Goal: Task Accomplishment & Management: Manage account settings

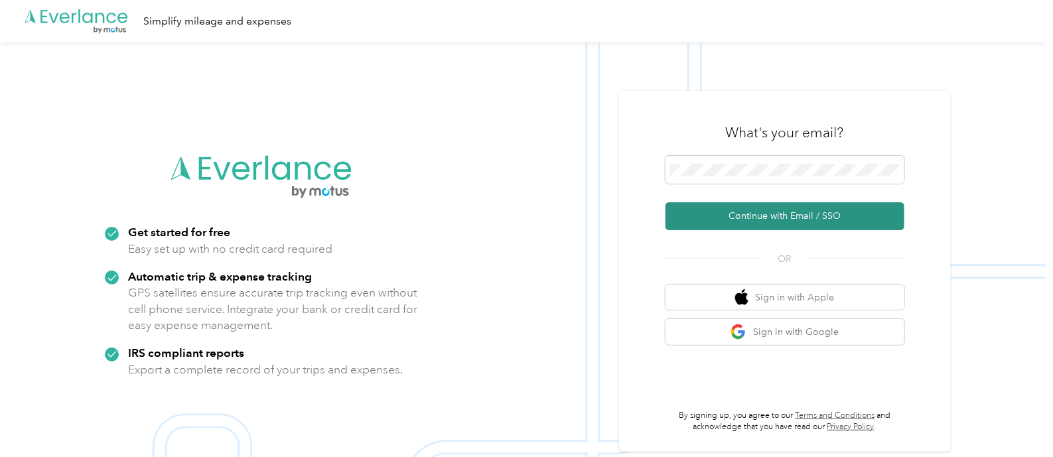
click at [783, 220] on button "Continue with Email / SSO" at bounding box center [784, 216] width 239 height 28
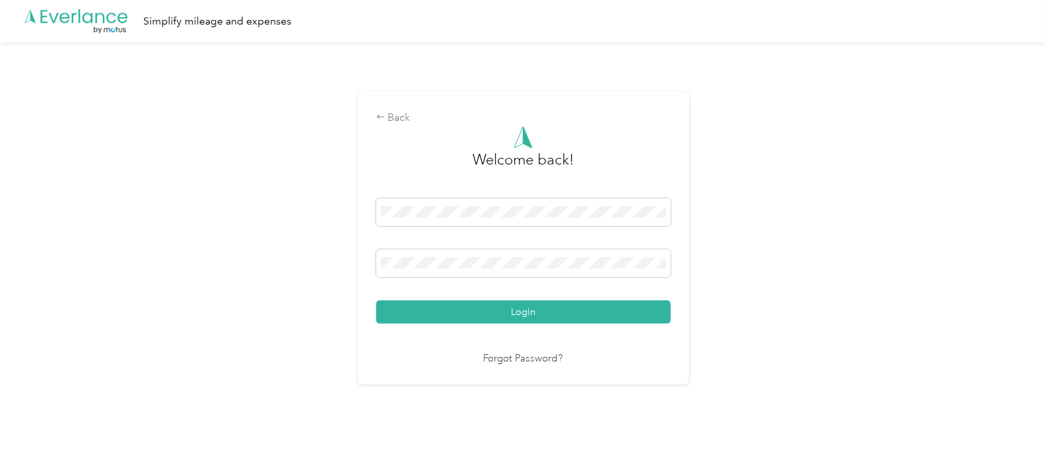
click at [376, 301] on button "Login" at bounding box center [523, 312] width 295 height 23
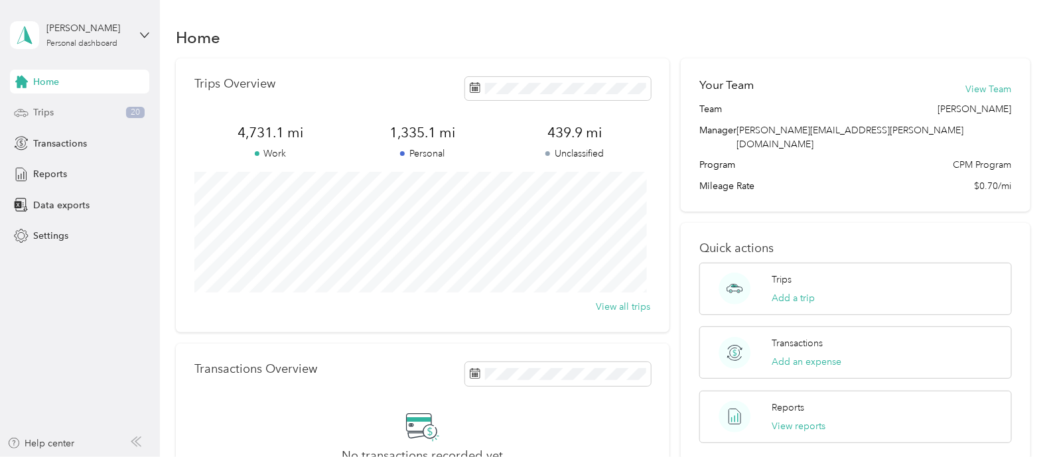
click at [73, 114] on div "Trips 20" at bounding box center [79, 113] width 139 height 24
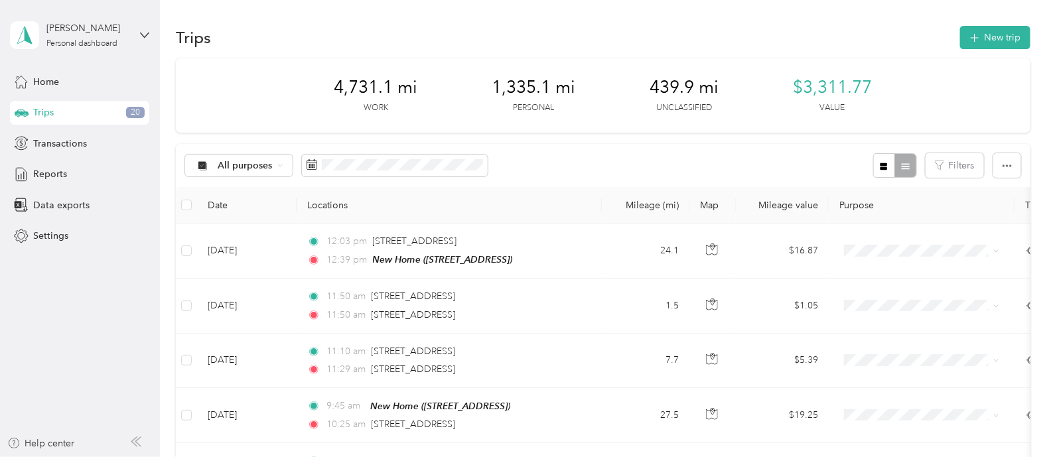
drag, startPoint x: 82, startPoint y: 337, endPoint x: 70, endPoint y: 341, distance: 12.6
click at [70, 341] on aside "[PERSON_NAME] Personal dashboard Home Trips 20 Transactions Reports Data export…" at bounding box center [80, 228] width 160 height 457
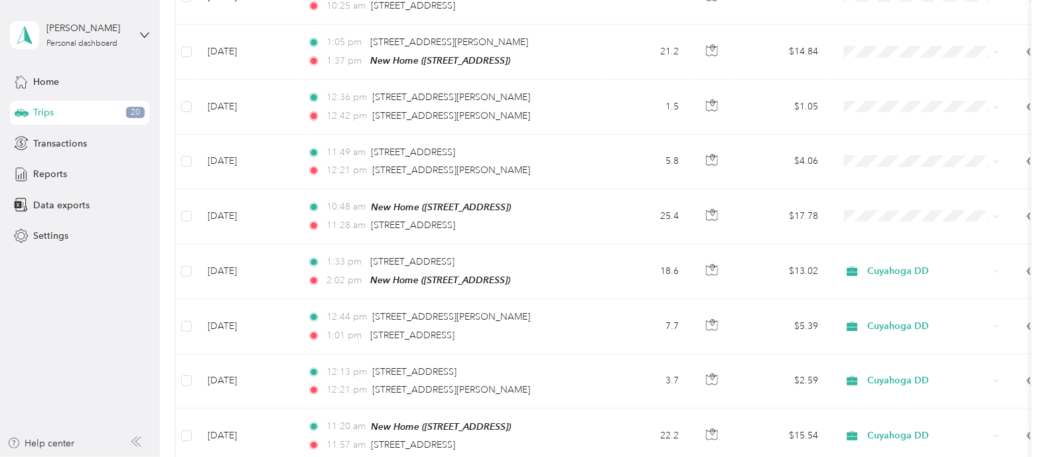
scroll to position [447, 0]
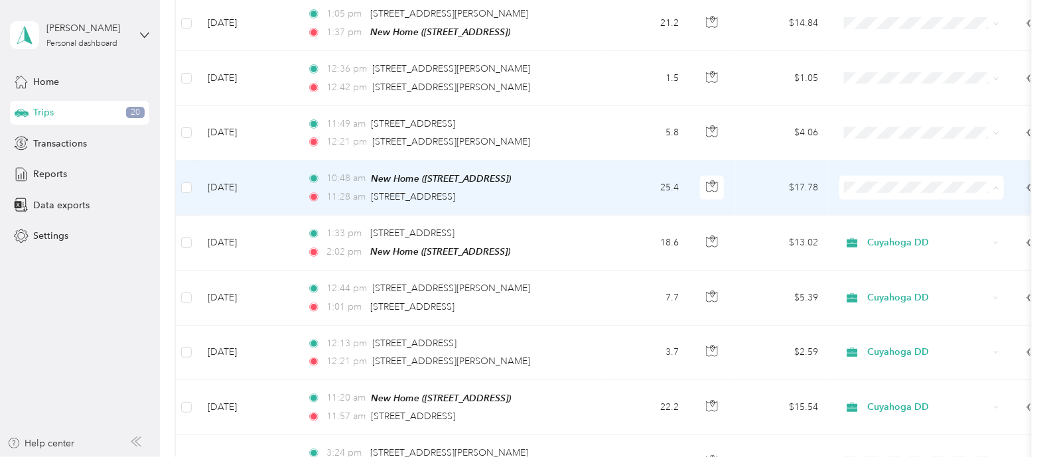
click at [884, 206] on span "Cuyahoga DD" at bounding box center [933, 209] width 123 height 14
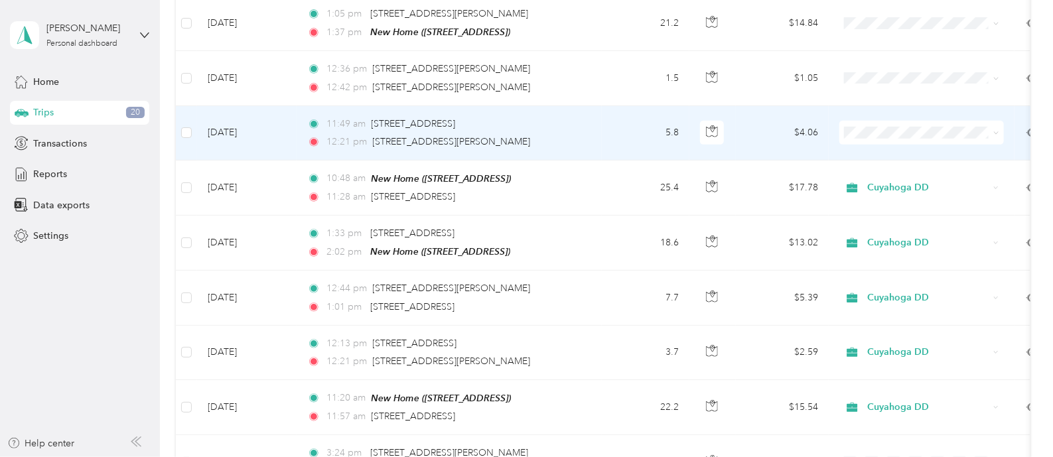
click at [885, 151] on span "Cuyahoga DD" at bounding box center [933, 152] width 123 height 14
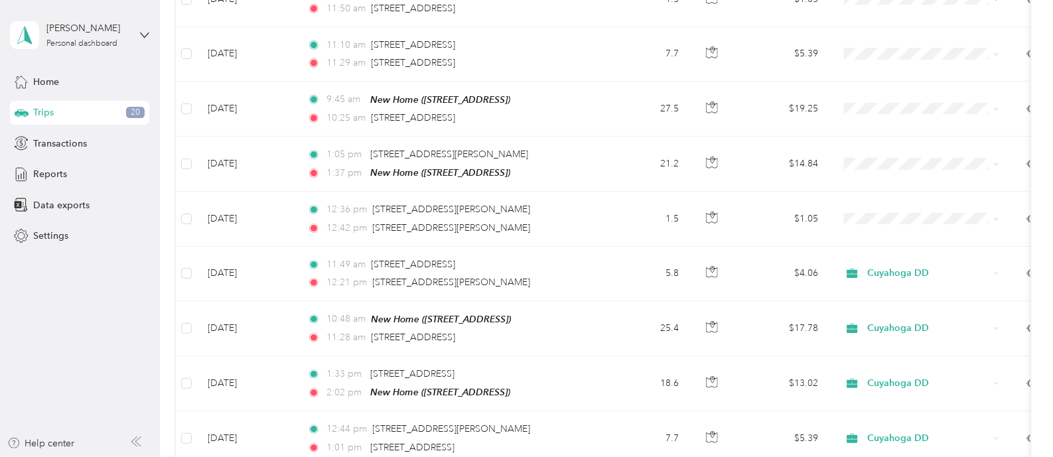
scroll to position [297, 0]
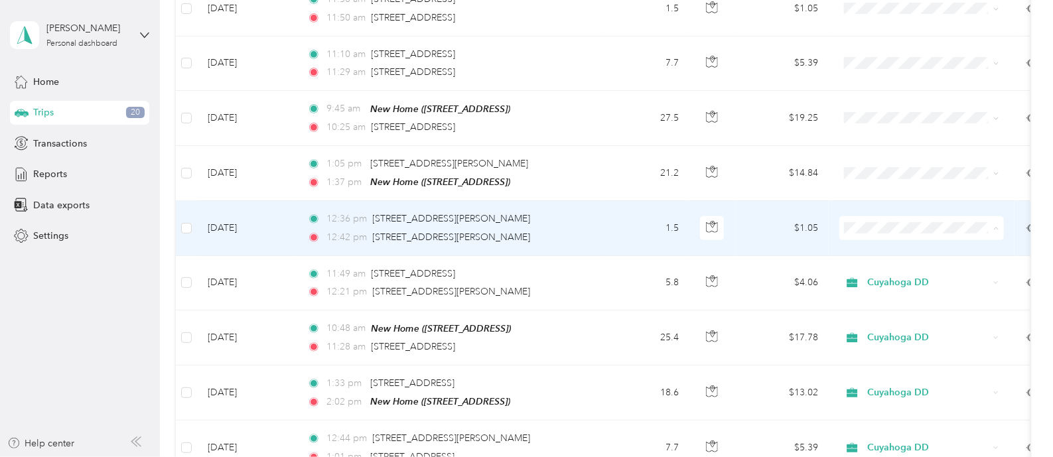
click at [899, 247] on span "Cuyahoga DD" at bounding box center [933, 250] width 123 height 14
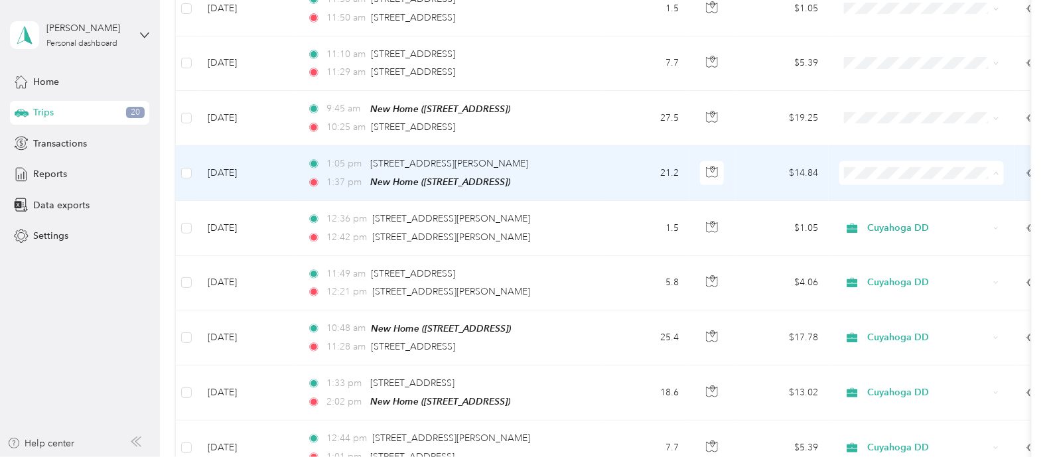
click at [883, 195] on span "Cuyahoga DD" at bounding box center [933, 195] width 123 height 14
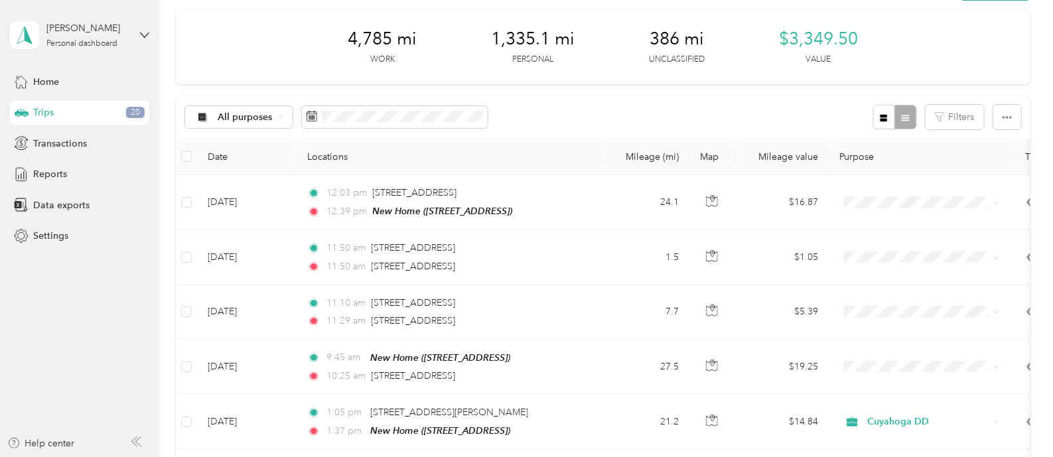
scroll to position [0, 0]
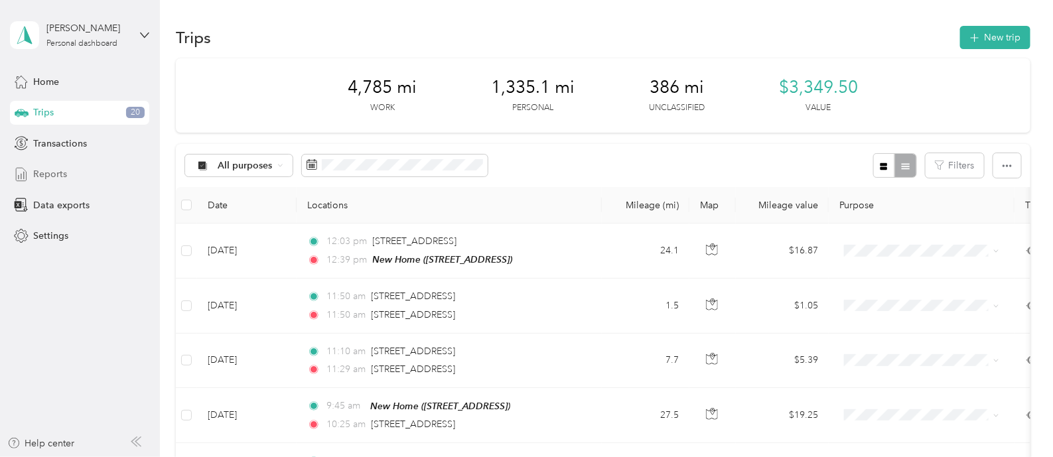
click at [52, 174] on span "Reports" at bounding box center [50, 174] width 34 height 14
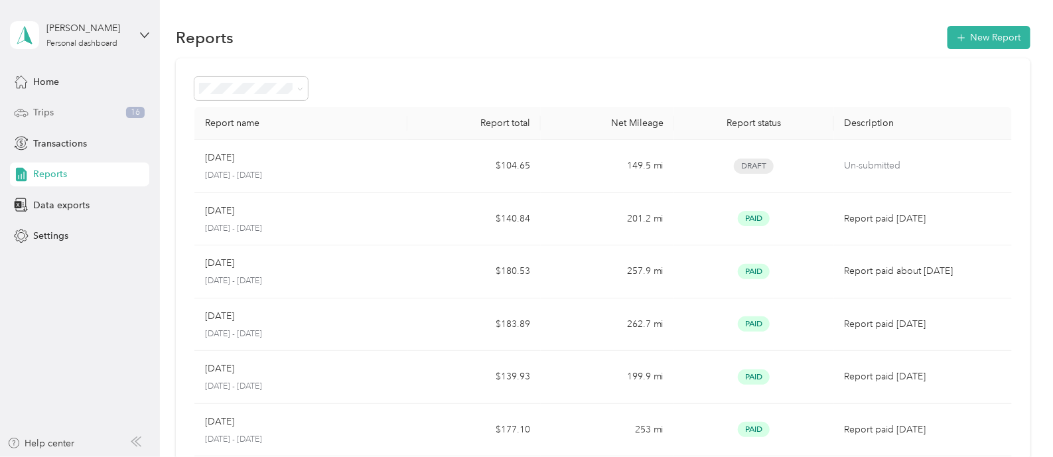
click at [54, 110] on div "Trips 16" at bounding box center [79, 113] width 139 height 24
